Goal: Task Accomplishment & Management: Use online tool/utility

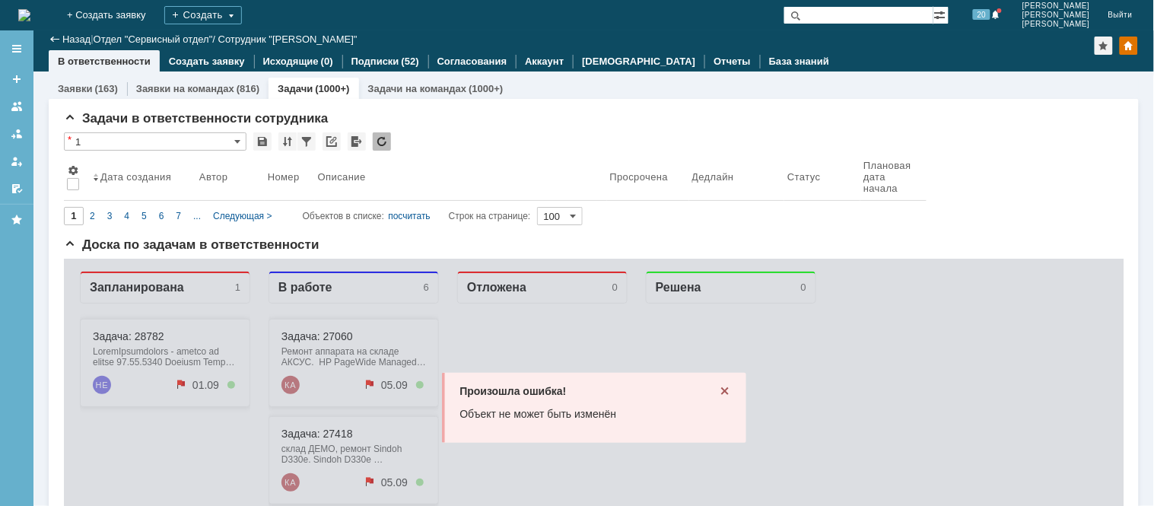
scroll to position [211, 0]
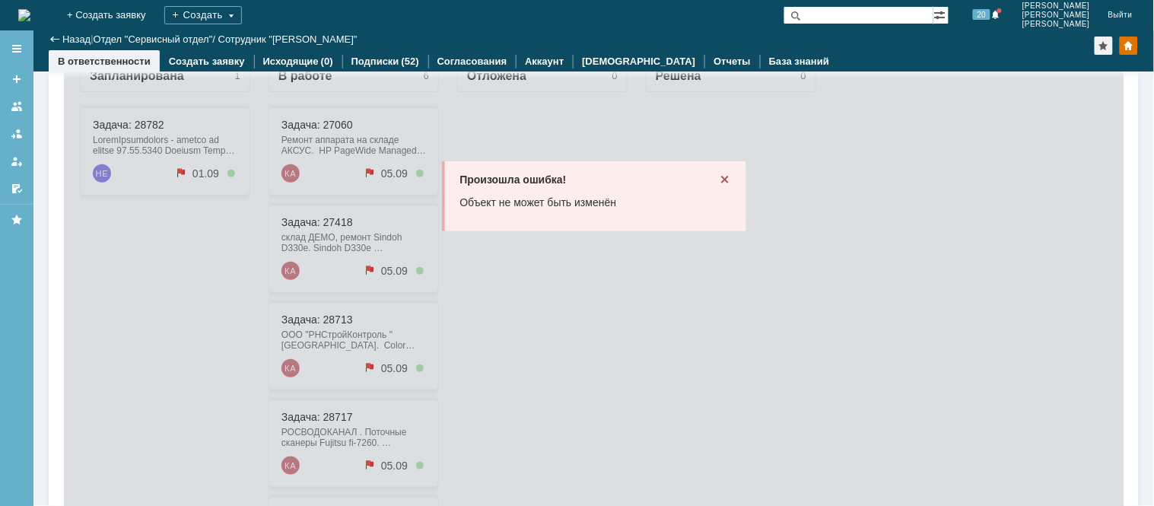
click at [103, 355] on div "Произошла ошибка! Объект не может быть изменён" at bounding box center [592, 350] width 1059 height 608
drag, startPoint x: 688, startPoint y: 285, endPoint x: 707, endPoint y: 241, distance: 48.0
click at [705, 249] on div "Произошла ошибка! Объект не может быть изменён" at bounding box center [592, 350] width 1059 height 608
drag, startPoint x: 724, startPoint y: 174, endPoint x: 713, endPoint y: 182, distance: 13.7
click at [716, 182] on div "Произошла ошибка! Объект не может быть изменён" at bounding box center [593, 195] width 304 height 70
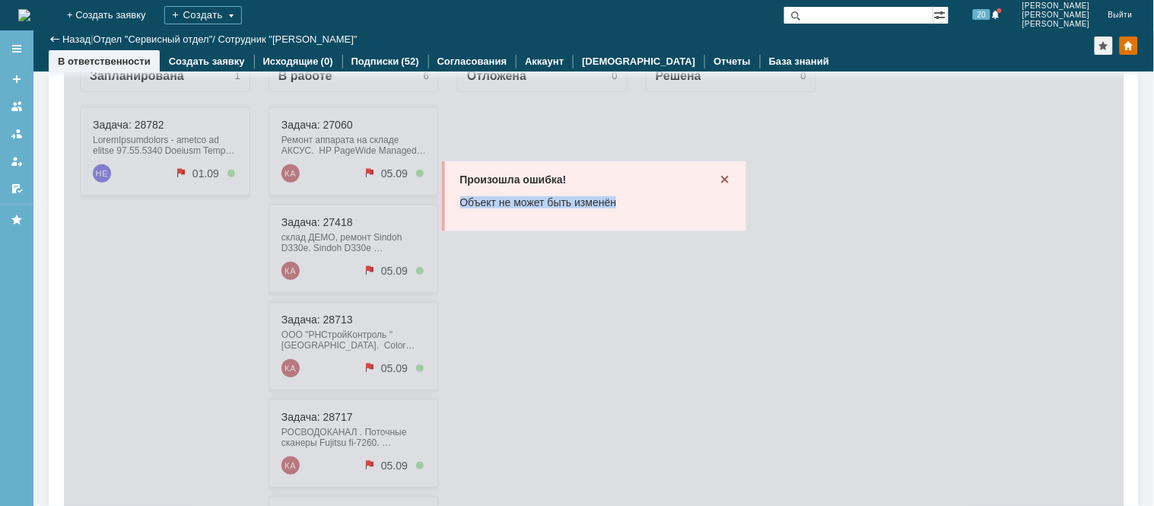
click at [718, 183] on icon at bounding box center [724, 179] width 12 height 12
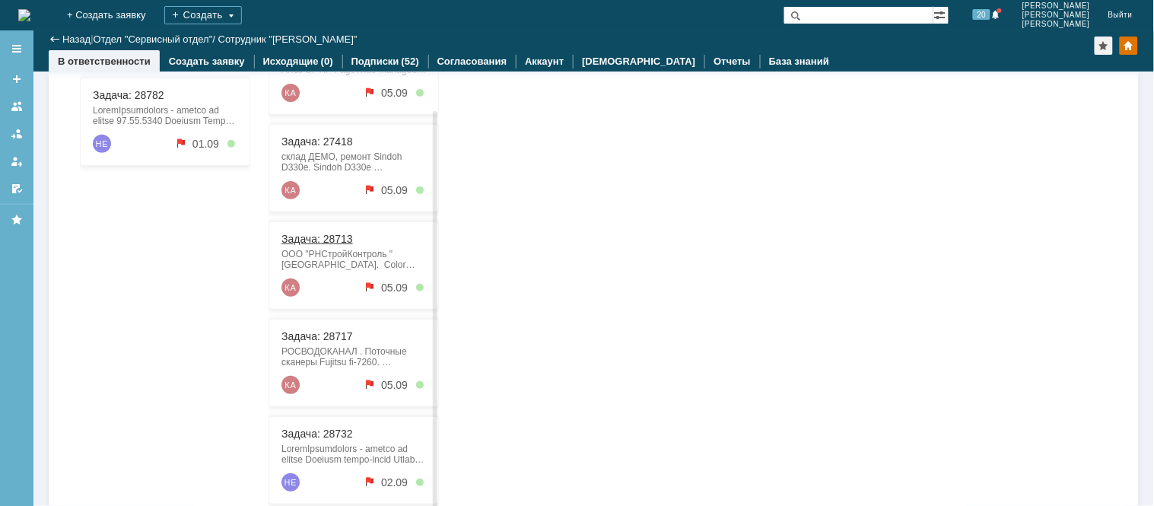
scroll to position [297, 0]
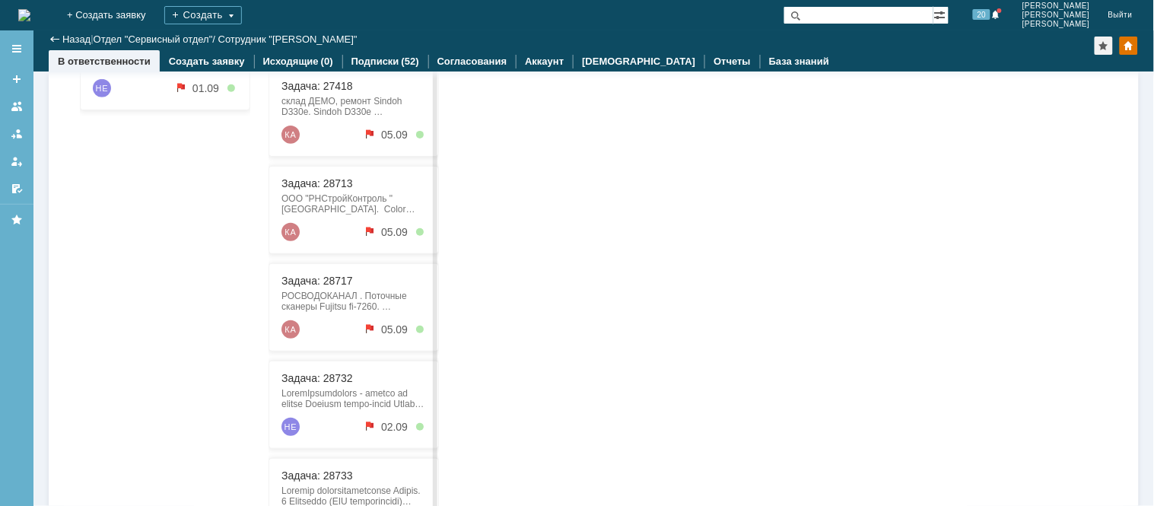
click at [348, 410] on div "Задача: 28732 НЕ 02.09" at bounding box center [353, 405] width 170 height 88
click at [320, 381] on link "Задача: 28732" at bounding box center [316, 379] width 71 height 12
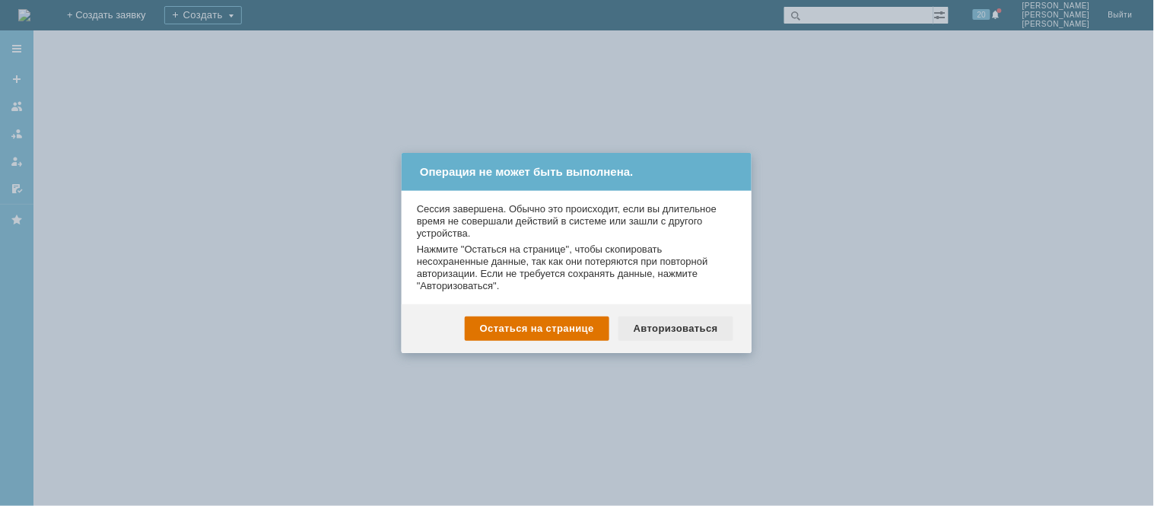
click at [672, 325] on div "Авторизоваться" at bounding box center [675, 328] width 115 height 24
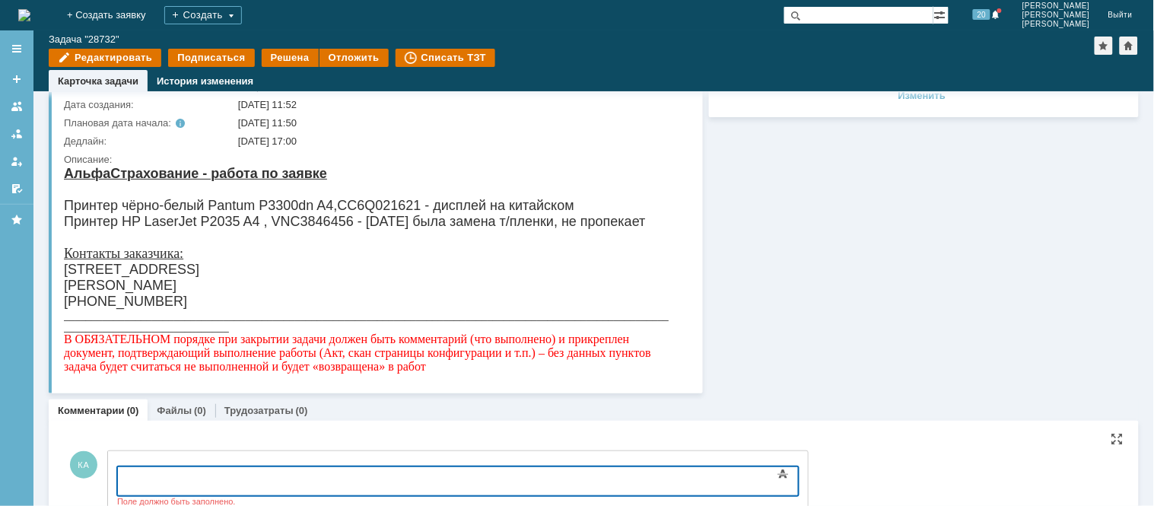
click at [179, 486] on body "​" at bounding box center [240, 479] width 228 height 26
click at [127, 477] on body "​Нужен термоэлемент RM1-6406" at bounding box center [240, 479] width 228 height 26
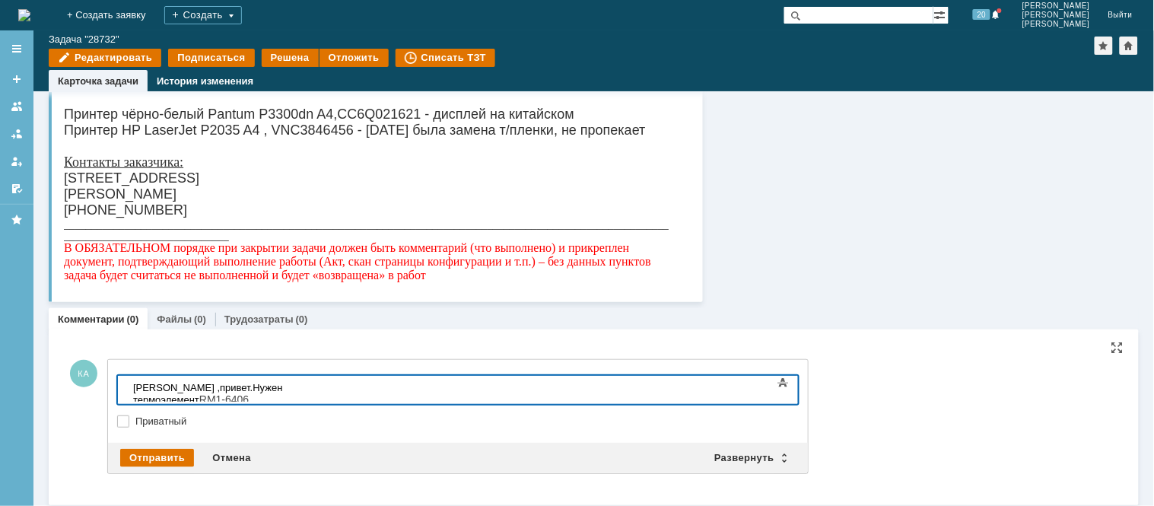
scroll to position [198, 0]
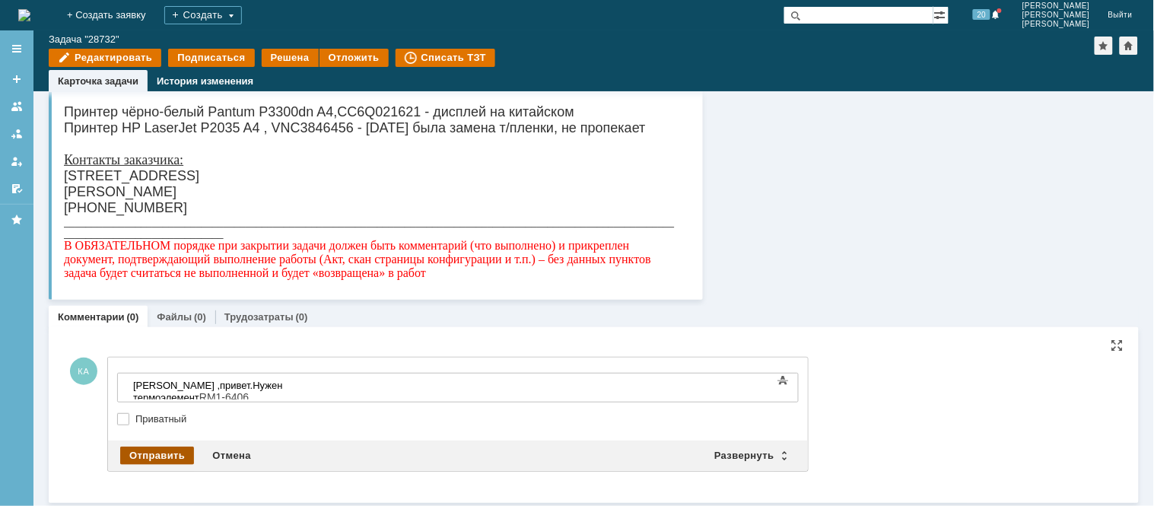
click at [156, 446] on div "Отправить" at bounding box center [157, 455] width 74 height 18
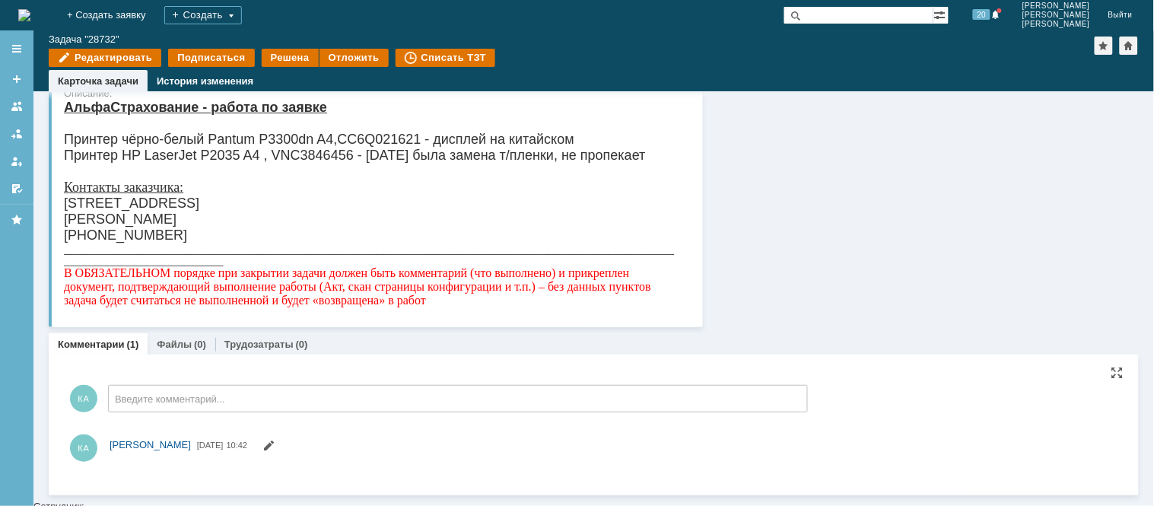
scroll to position [0, 0]
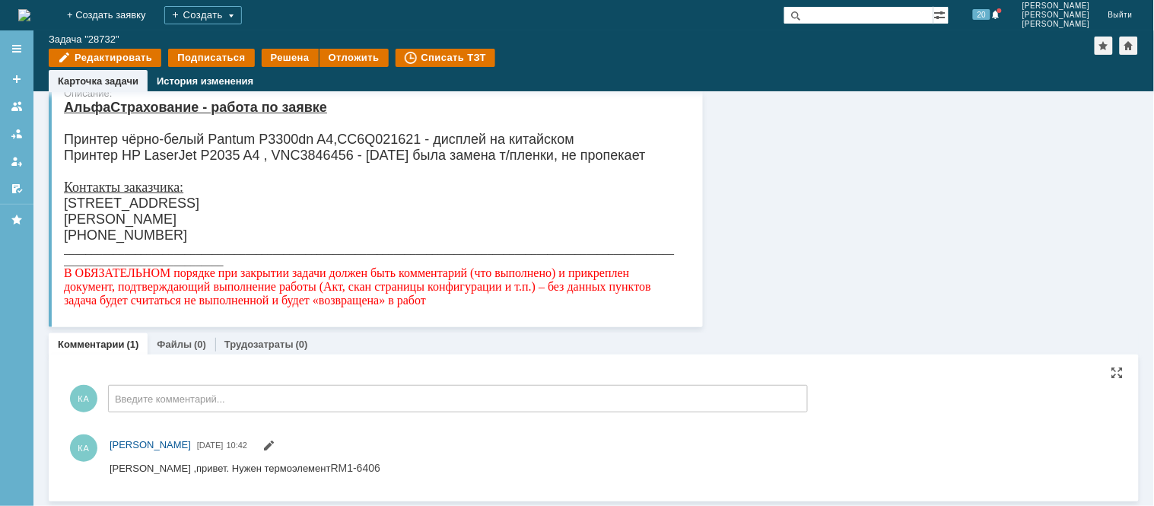
click at [30, 12] on img at bounding box center [24, 15] width 12 height 12
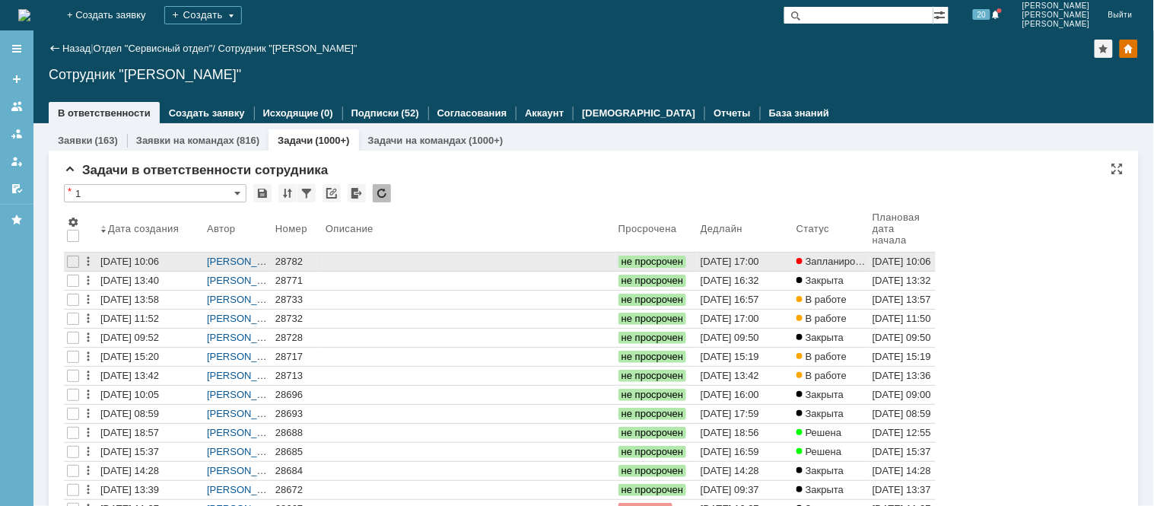
click at [284, 257] on div "28782" at bounding box center [297, 262] width 44 height 12
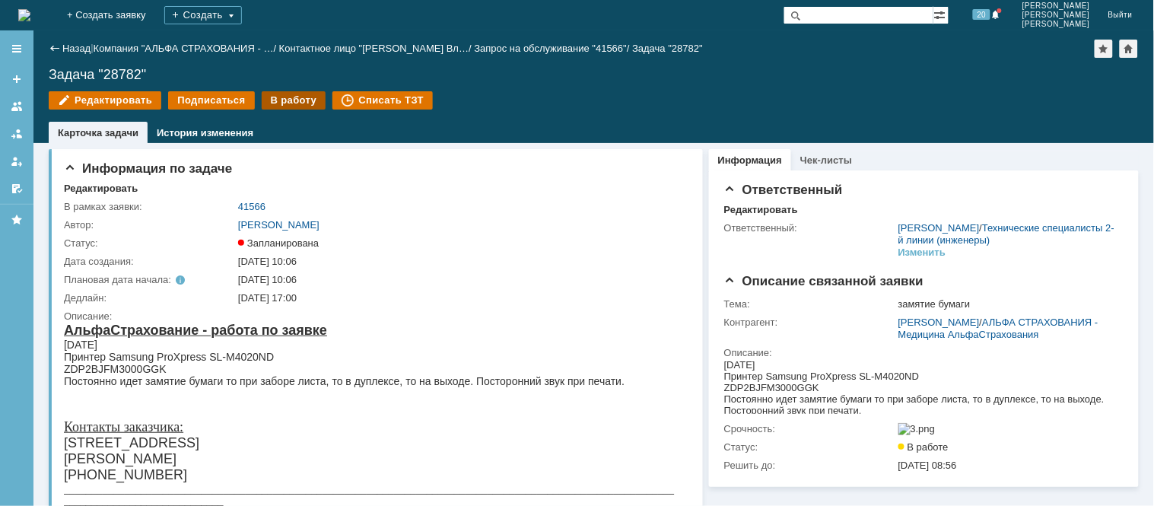
click at [294, 106] on div "В работу" at bounding box center [294, 100] width 65 height 18
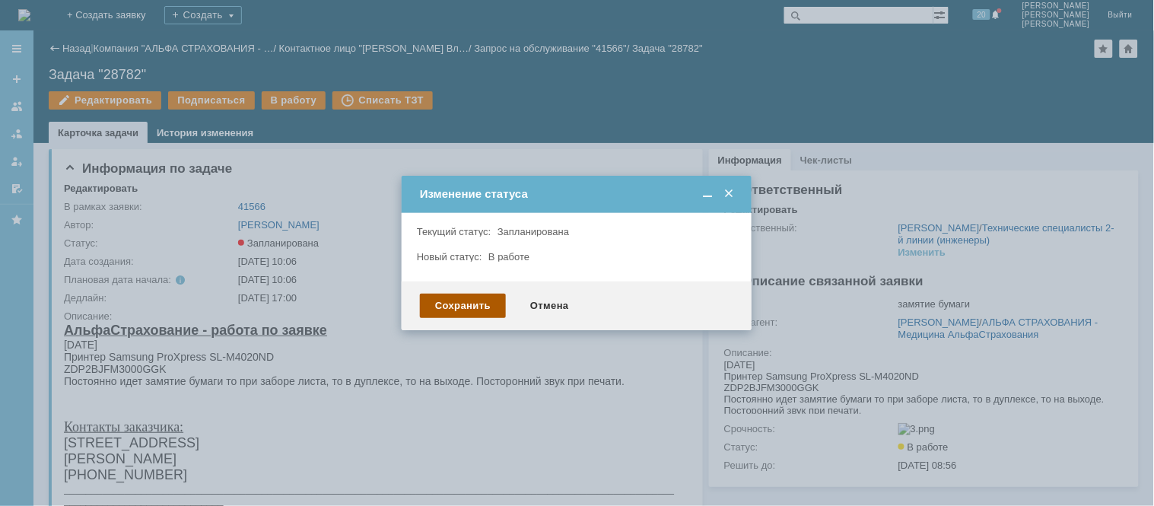
click at [467, 308] on div "Сохранить" at bounding box center [463, 306] width 86 height 24
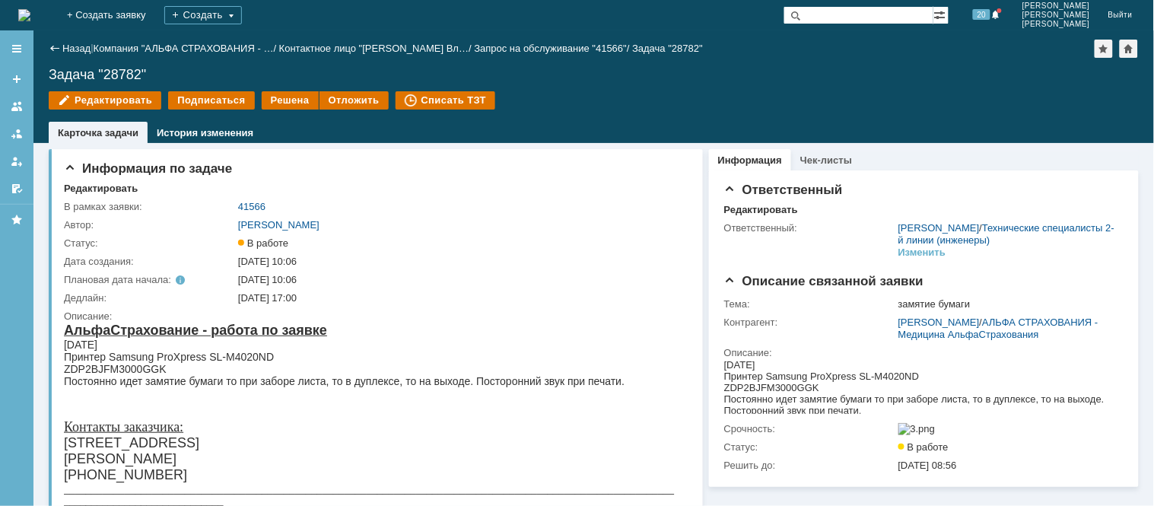
click at [30, 15] on img at bounding box center [24, 15] width 12 height 12
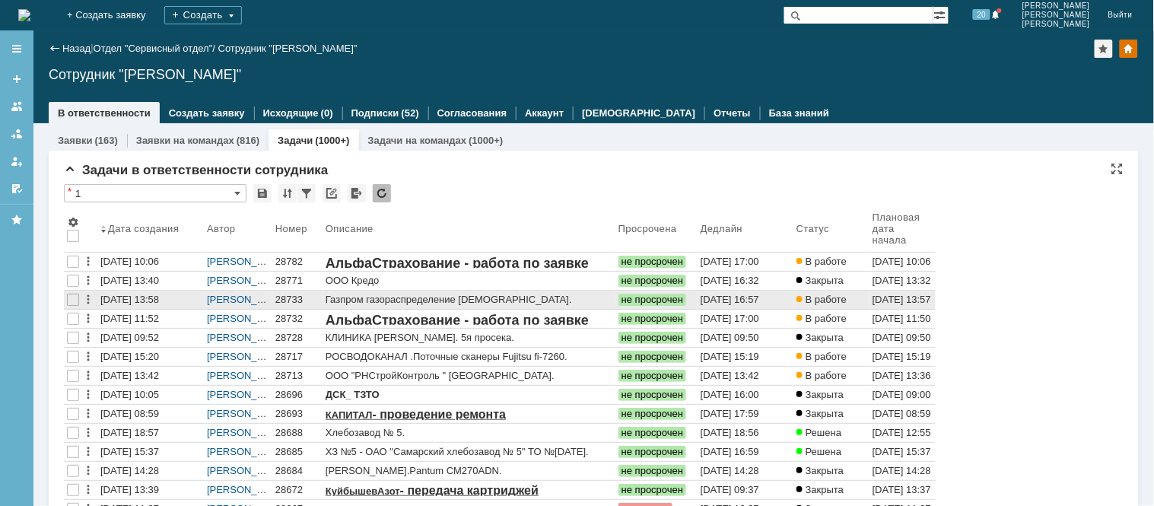
click at [291, 297] on div "28733" at bounding box center [297, 300] width 44 height 12
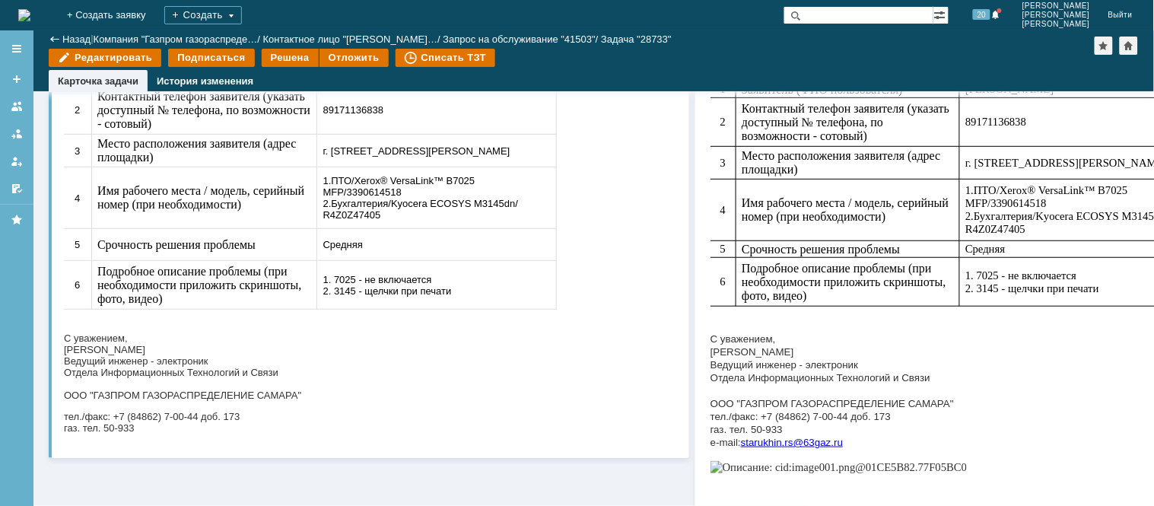
scroll to position [146, 0]
